Goal: Task Accomplishment & Management: Complete application form

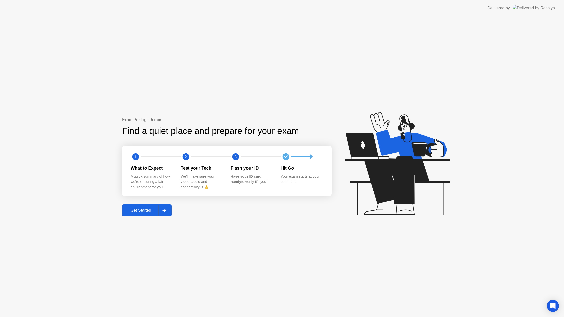
click at [152, 212] on div "Get Started" at bounding box center [141, 210] width 35 height 5
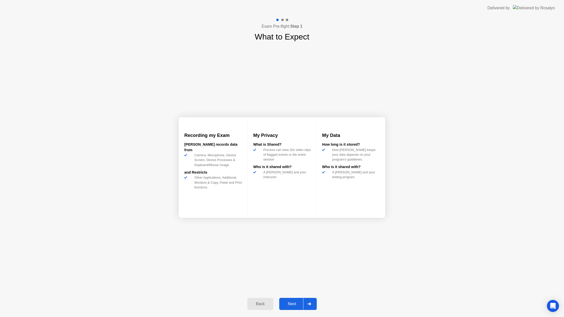
click at [299, 303] on div "Next" at bounding box center [292, 304] width 22 height 5
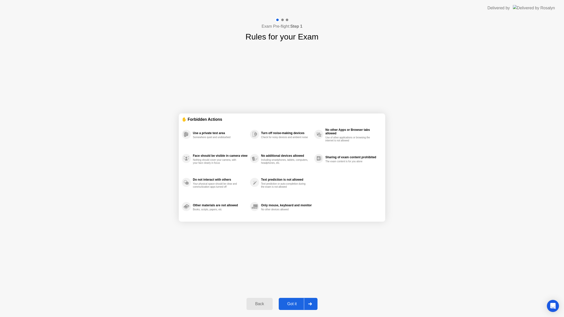
click at [290, 302] on div "Got it" at bounding box center [292, 304] width 24 height 5
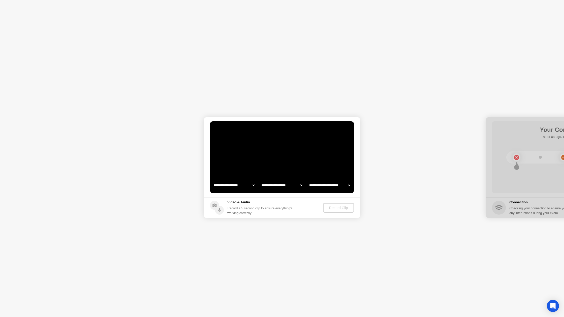
select select "**********"
select select "*******"
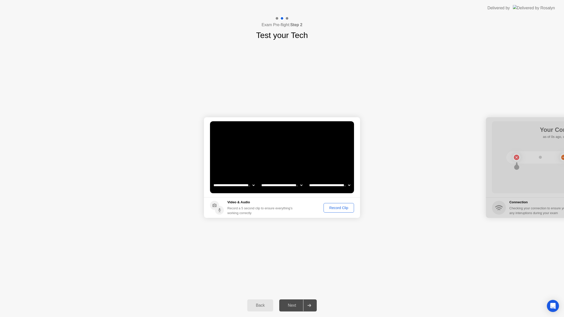
click at [334, 208] on div "Record Clip" at bounding box center [339, 208] width 27 height 4
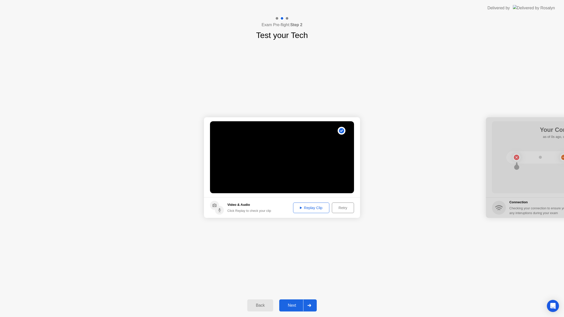
click at [294, 307] on div "Next" at bounding box center [292, 306] width 22 height 5
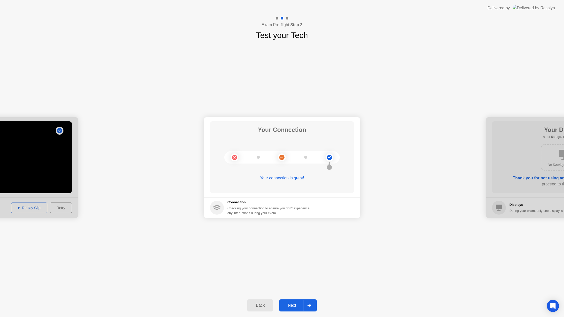
click at [296, 304] on div "Next" at bounding box center [292, 306] width 22 height 5
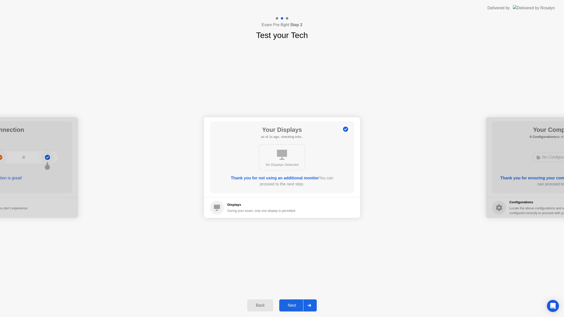
click at [295, 305] on div "Next" at bounding box center [292, 306] width 22 height 5
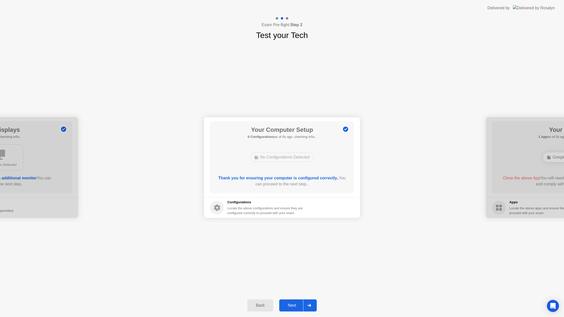
click at [295, 305] on div "Next" at bounding box center [292, 306] width 22 height 5
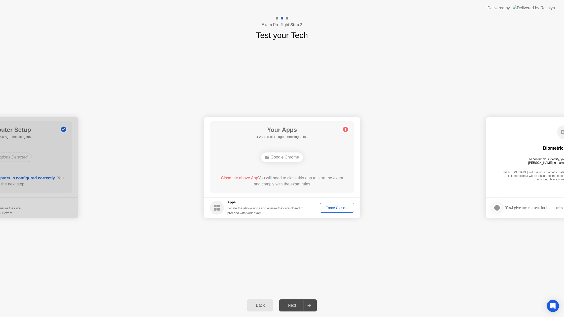
click at [330, 210] on div "Force Close..." at bounding box center [337, 208] width 31 height 4
click at [292, 305] on div "Next" at bounding box center [292, 306] width 22 height 5
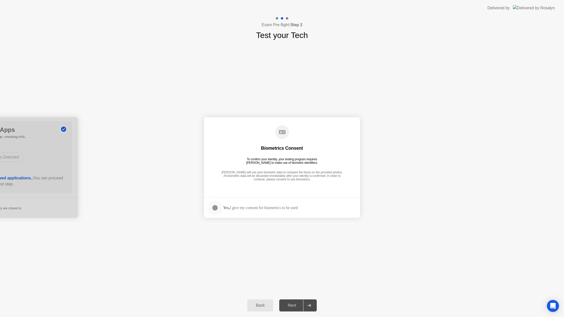
click at [217, 209] on div at bounding box center [215, 208] width 6 height 6
click at [294, 304] on div "Next" at bounding box center [292, 306] width 22 height 5
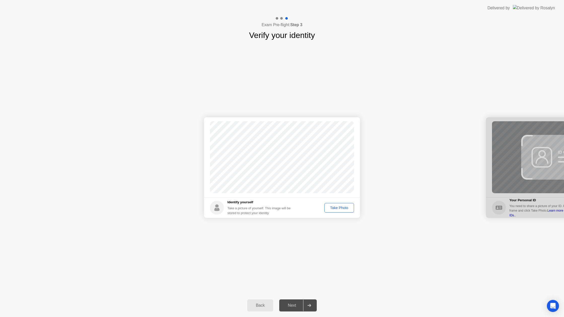
click at [336, 208] on div "Take Photo" at bounding box center [339, 208] width 26 height 4
click at [286, 308] on div "Next" at bounding box center [292, 306] width 22 height 5
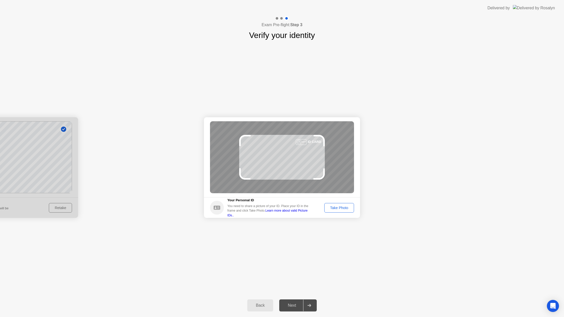
click at [339, 206] on div "Take Photo" at bounding box center [339, 208] width 26 height 4
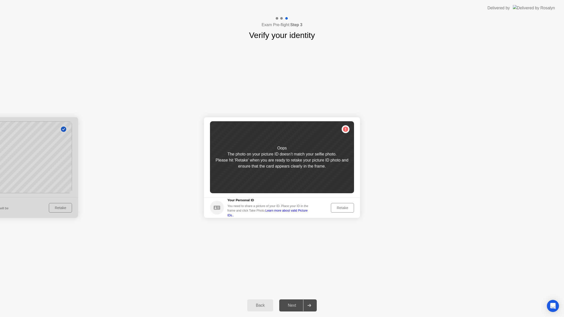
click at [340, 207] on div "Retake" at bounding box center [343, 208] width 20 height 4
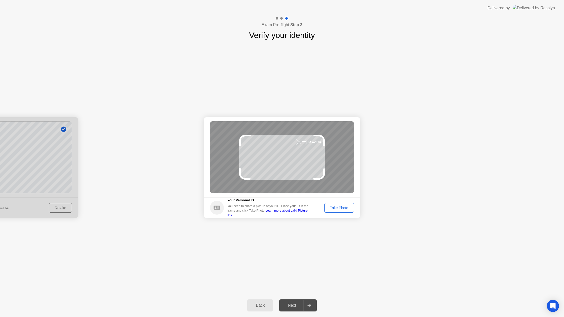
click at [340, 208] on div "Take Photo" at bounding box center [339, 208] width 26 height 4
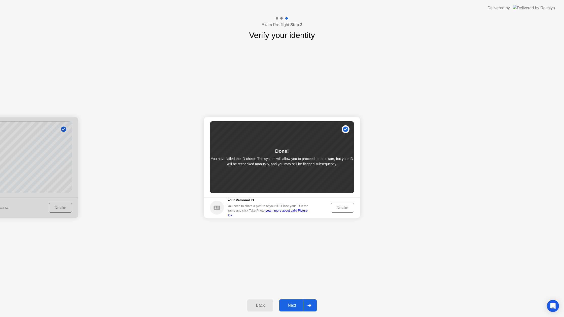
click at [293, 307] on div "Next" at bounding box center [292, 306] width 22 height 5
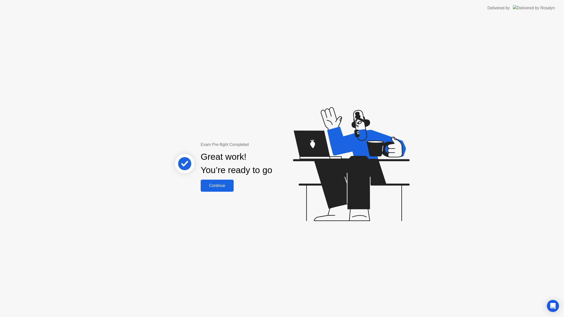
click at [219, 188] on div "Continue" at bounding box center [217, 186] width 30 height 5
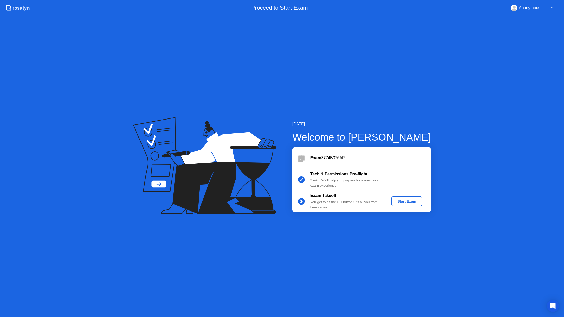
click at [82, 206] on div "[DATE] Welcome to [PERSON_NAME] Exam 3774B376AP Tech & Permissions Pre-flight 5…" at bounding box center [282, 166] width 564 height 301
click at [396, 203] on div "Start Exam" at bounding box center [407, 202] width 27 height 4
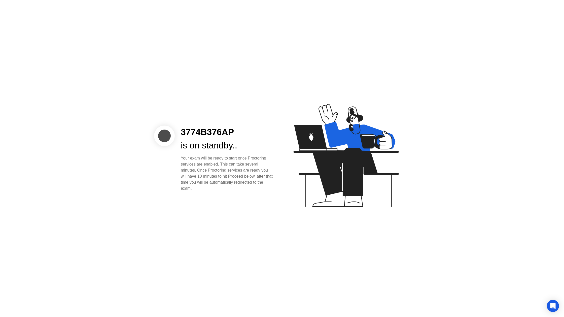
click at [167, 137] on div at bounding box center [164, 136] width 21 height 21
click at [307, 143] on icon at bounding box center [346, 155] width 105 height 103
click at [354, 140] on icon at bounding box center [360, 136] width 71 height 29
click at [349, 134] on icon at bounding box center [360, 136] width 71 height 29
click at [360, 134] on icon at bounding box center [360, 136] width 71 height 29
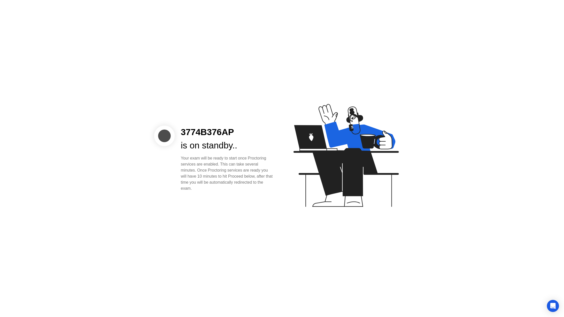
click at [359, 130] on icon at bounding box center [360, 136] width 71 height 29
click at [165, 133] on div at bounding box center [164, 136] width 21 height 21
click at [395, 97] on icon at bounding box center [345, 157] width 130 height 129
click at [166, 135] on div at bounding box center [164, 136] width 21 height 21
click at [556, 305] on div "Open Intercom Messenger" at bounding box center [553, 306] width 13 height 13
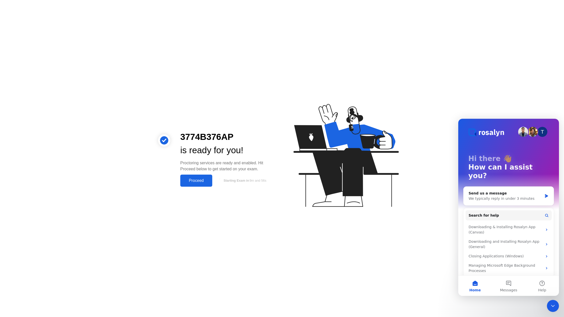
click at [189, 181] on div "Proceed" at bounding box center [196, 181] width 29 height 5
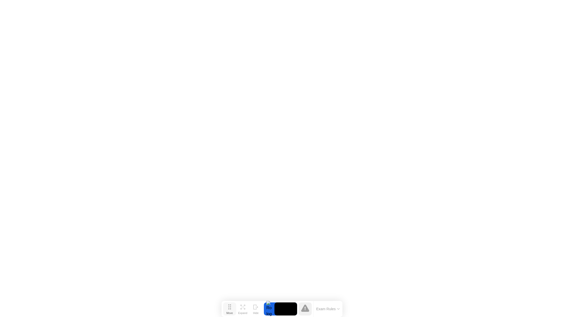
click at [229, 308] on icon at bounding box center [230, 307] width 3 height 5
click at [245, 309] on icon at bounding box center [244, 309] width 2 height 2
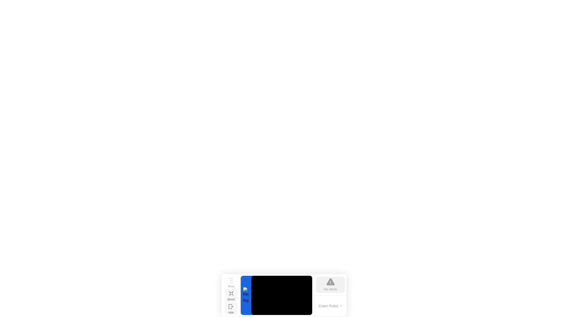
click at [231, 307] on icon at bounding box center [231, 307] width 5 height 5
